Goal: Task Accomplishment & Management: Manage account settings

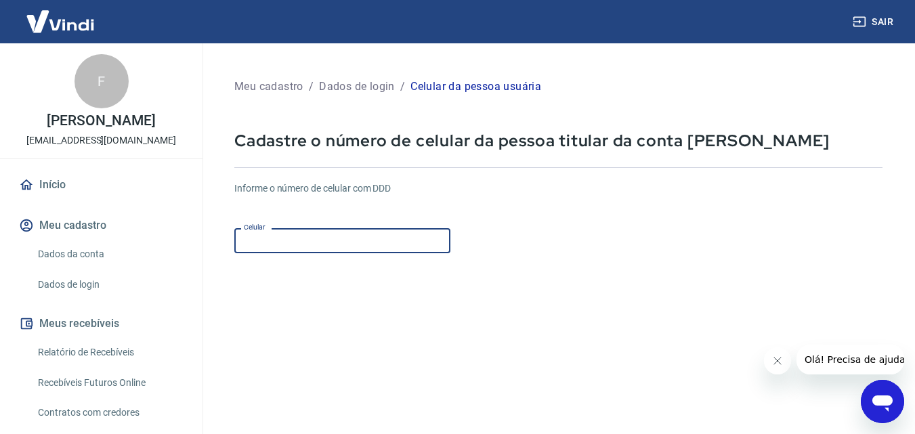
click at [398, 236] on input "Celular" at bounding box center [342, 240] width 216 height 25
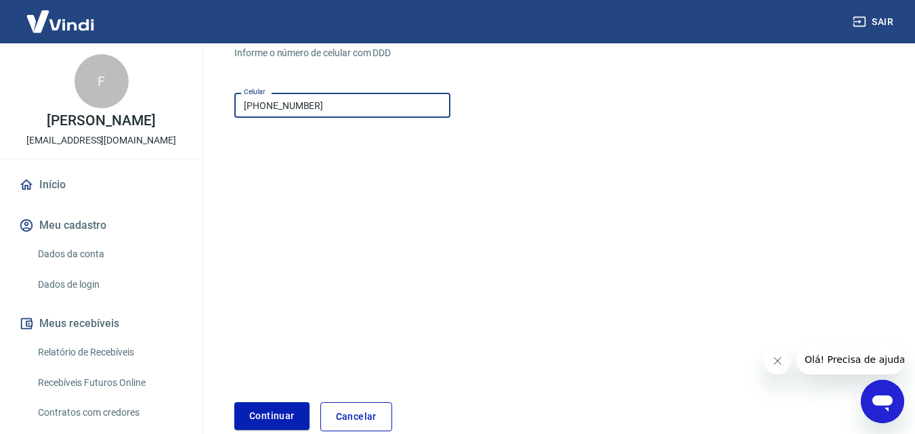
scroll to position [203, 0]
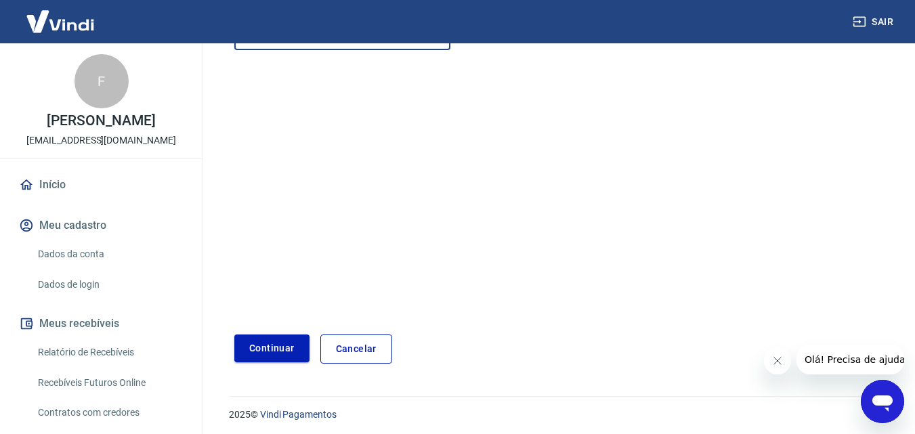
type input "[PHONE_NUMBER]"
click at [238, 339] on button "Continuar" at bounding box center [271, 349] width 75 height 28
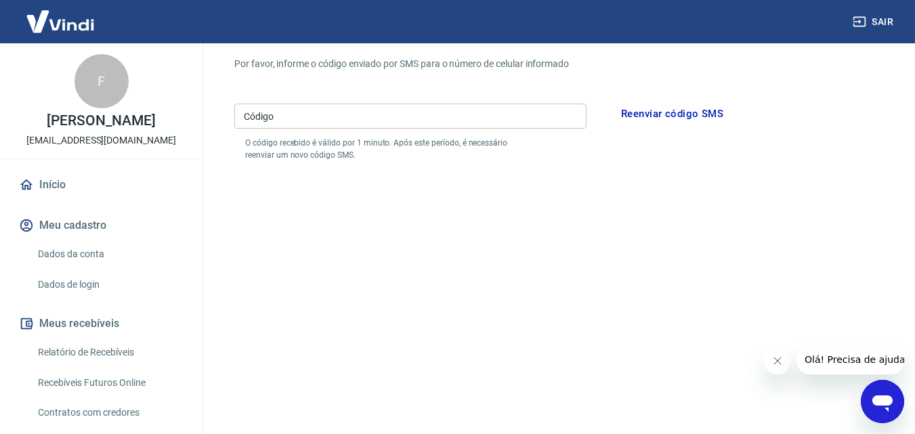
scroll to position [68, 0]
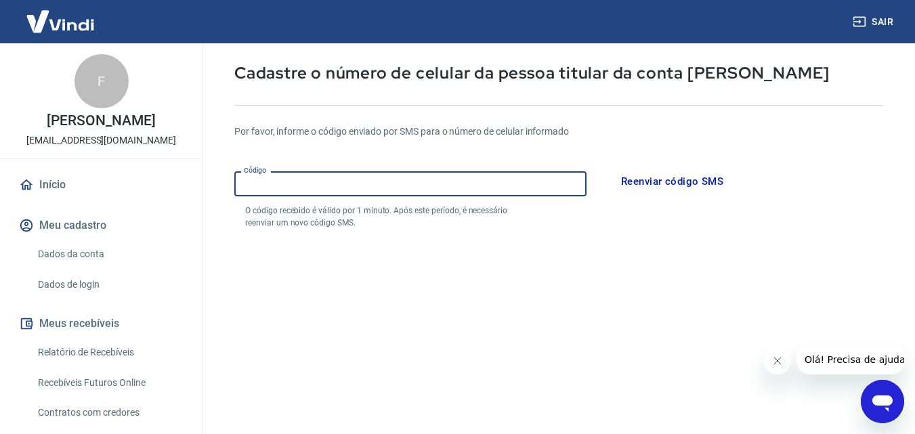
click at [351, 179] on input "Código" at bounding box center [410, 183] width 352 height 25
click at [486, 280] on form "Por favor, informe o código enviado por SMS para o número de celular informado …" at bounding box center [558, 329] width 648 height 442
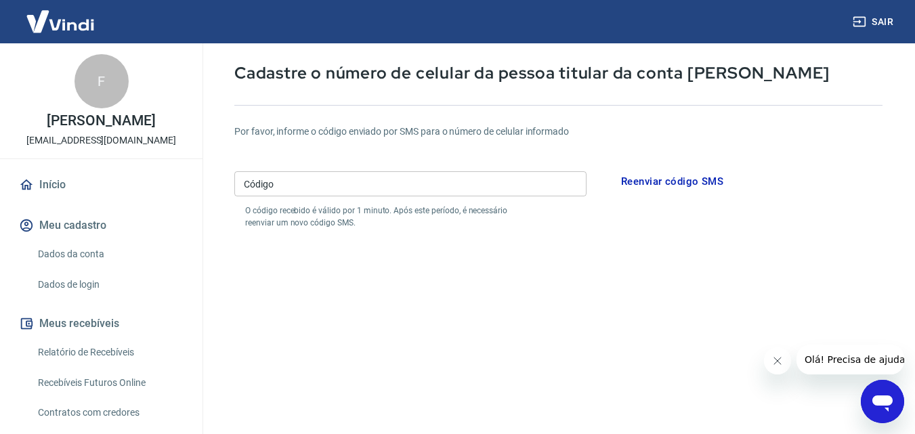
click at [431, 182] on input "Código" at bounding box center [410, 183] width 352 height 25
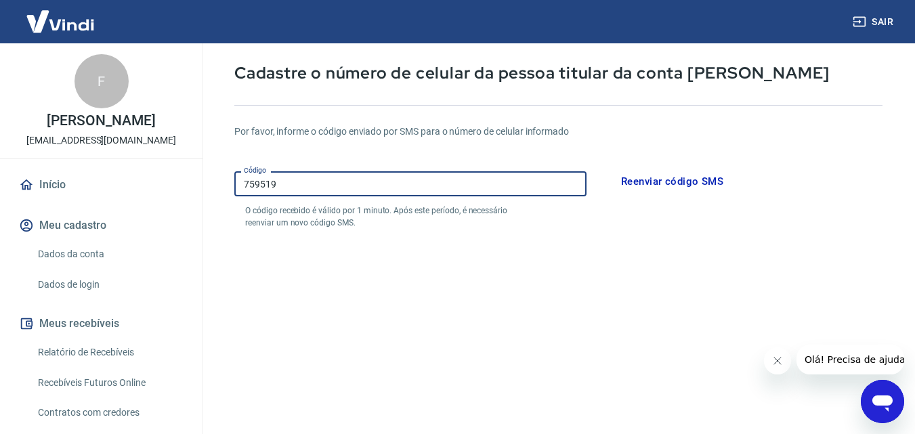
type input "759519"
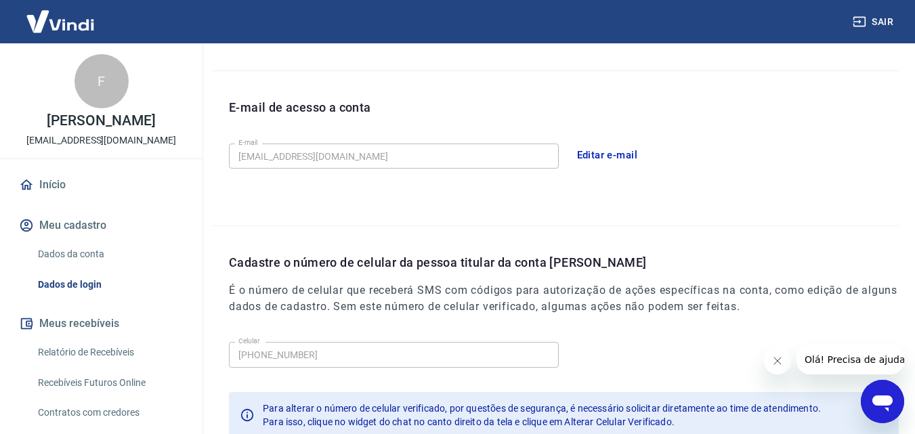
click at [69, 197] on link "Início" at bounding box center [101, 185] width 170 height 30
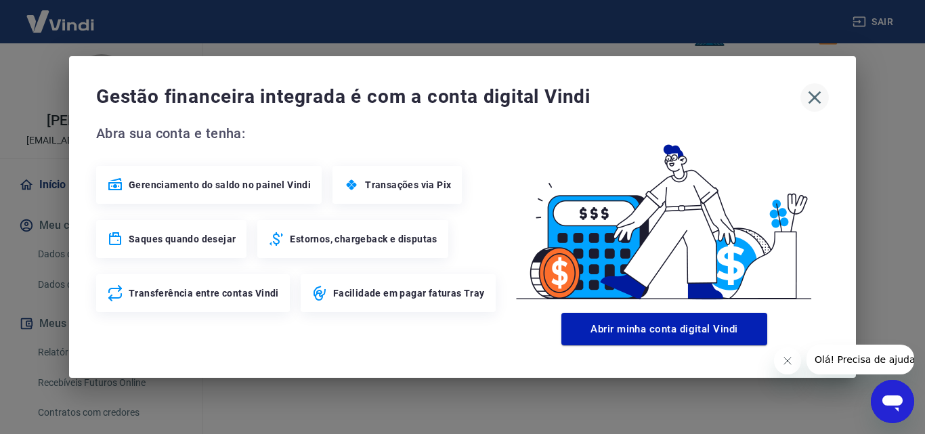
click at [820, 91] on icon "button" at bounding box center [815, 98] width 22 height 22
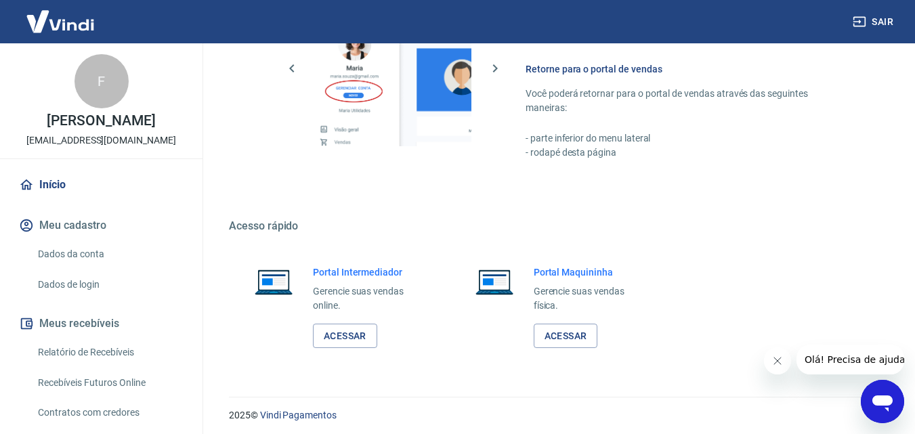
scroll to position [818, 0]
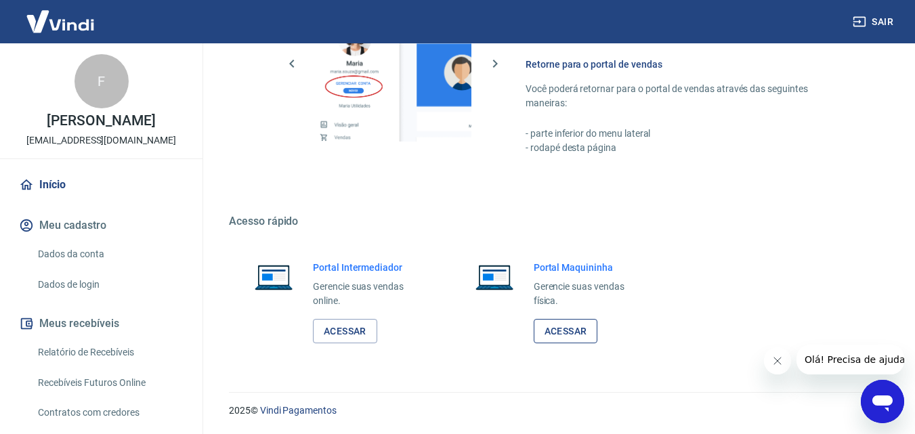
click at [577, 336] on link "Acessar" at bounding box center [566, 331] width 64 height 25
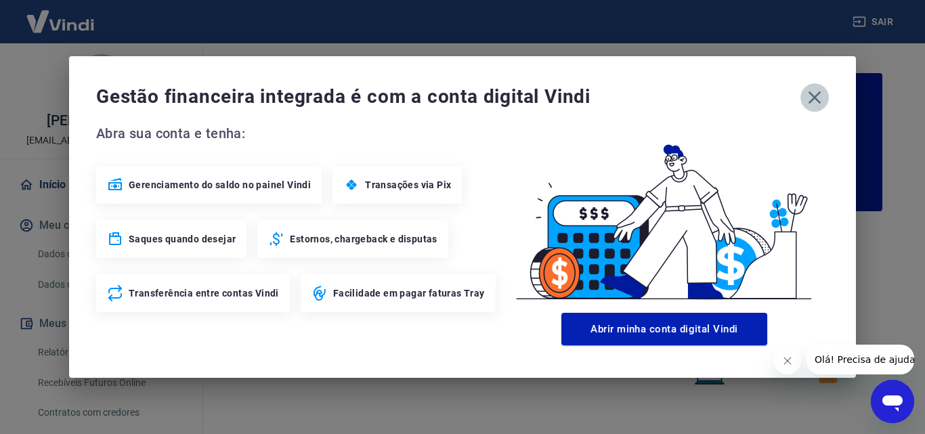
click at [814, 96] on icon "button" at bounding box center [815, 97] width 13 height 13
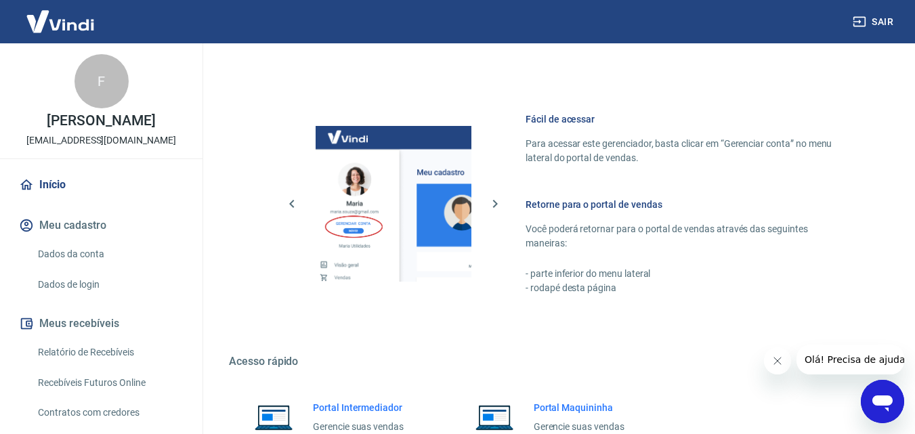
scroll to position [818, 0]
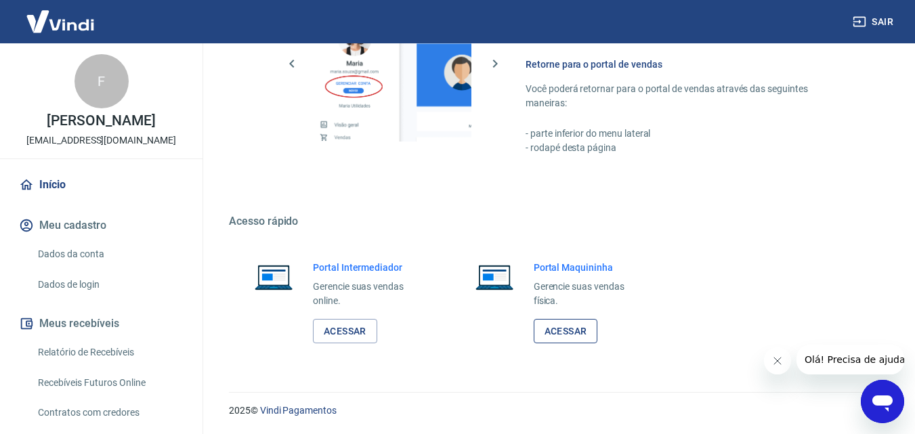
click at [581, 329] on link "Acessar" at bounding box center [566, 331] width 64 height 25
